Goal: Information Seeking & Learning: Learn about a topic

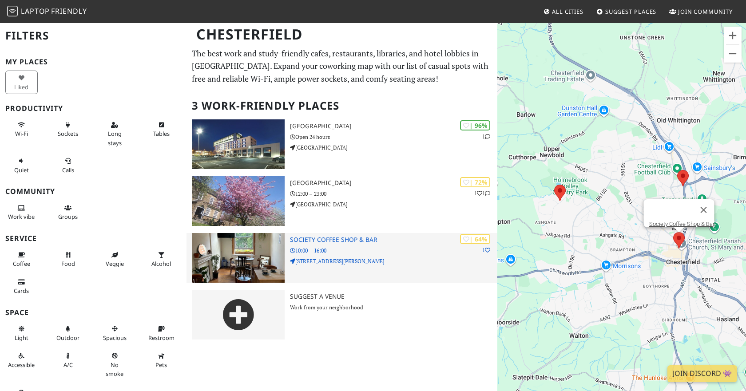
click at [327, 260] on p "8 Stephenson Place" at bounding box center [394, 261] width 208 height 8
